Goal: Information Seeking & Learning: Learn about a topic

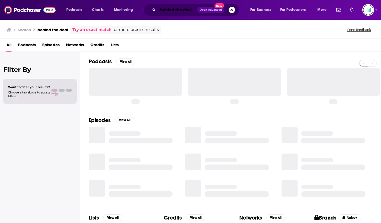
click at [171, 9] on input "behind the deal" at bounding box center [177, 10] width 39 height 9
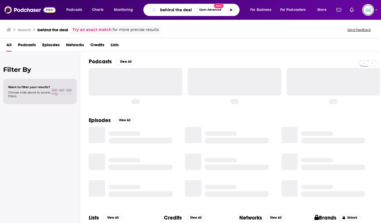
click at [171, 9] on input "behind the deal" at bounding box center [177, 10] width 39 height 9
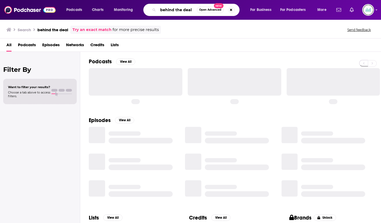
click at [171, 9] on input "behind the deal" at bounding box center [177, 10] width 39 height 9
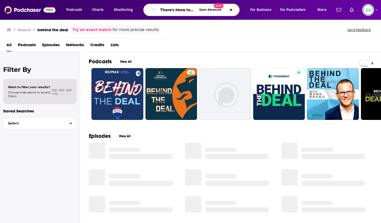
scroll to position [0, 5]
type input "There's More to That"
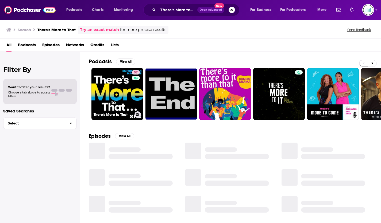
click at [112, 81] on link "57 There's More to That" at bounding box center [117, 94] width 52 height 52
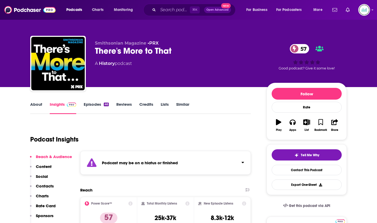
click at [36, 106] on link "About" at bounding box center [36, 108] width 12 height 12
